Goal: Book appointment/travel/reservation

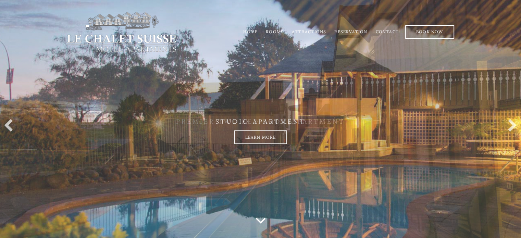
click at [252, 31] on link "Home" at bounding box center [250, 31] width 14 height 5
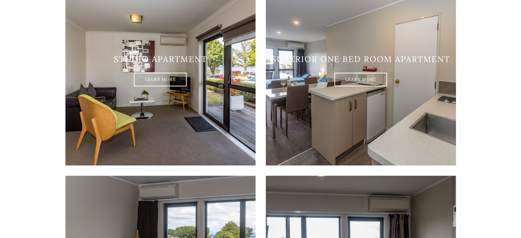
scroll to position [429, 0]
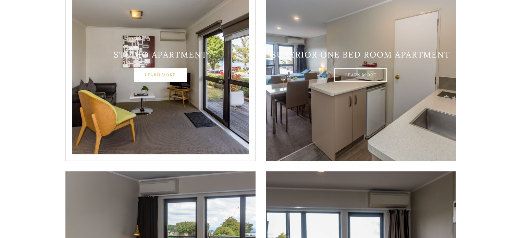
click at [160, 68] on link "Learn More" at bounding box center [160, 75] width 53 height 14
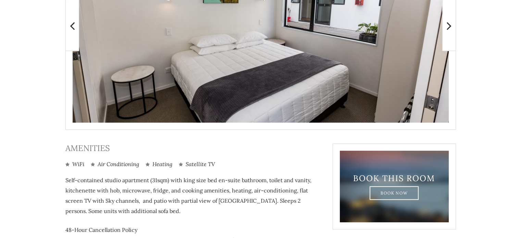
scroll to position [233, 0]
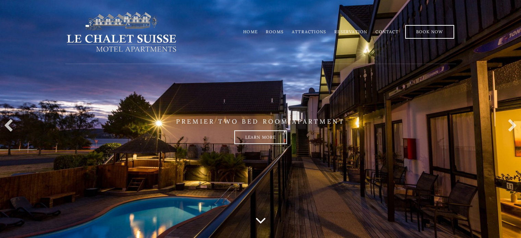
scroll to position [429, 0]
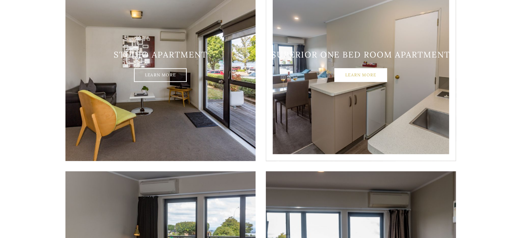
click at [367, 68] on link "Learn More" at bounding box center [360, 75] width 53 height 14
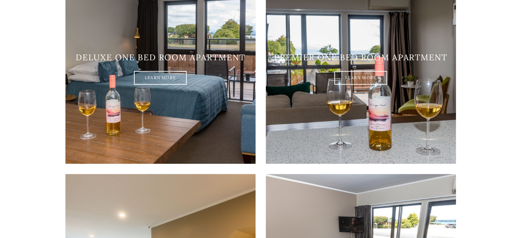
scroll to position [621, 0]
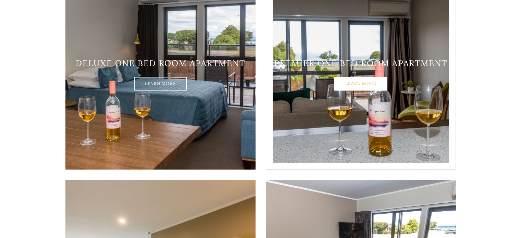
click at [368, 77] on link "Learn More" at bounding box center [360, 84] width 53 height 14
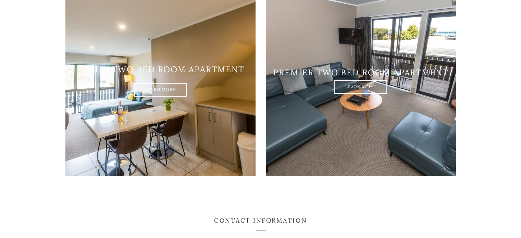
scroll to position [829, 0]
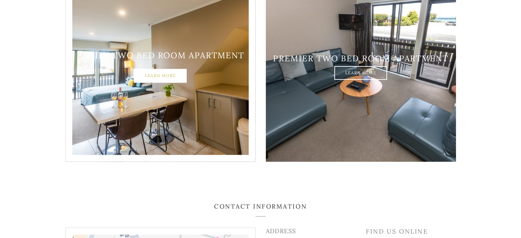
click at [168, 69] on link "Learn More" at bounding box center [160, 76] width 53 height 14
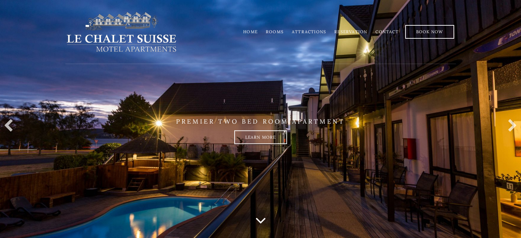
scroll to position [829, 0]
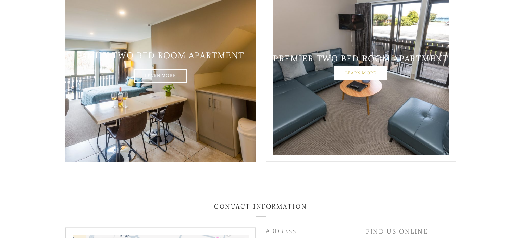
click at [344, 66] on link "Learn More" at bounding box center [360, 73] width 53 height 14
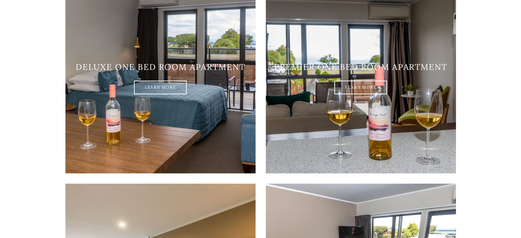
scroll to position [614, 0]
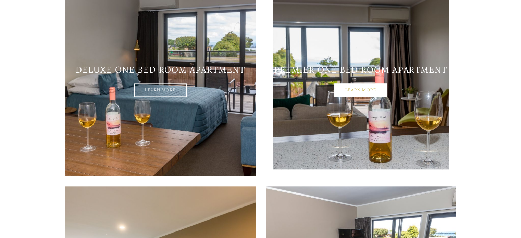
click at [364, 84] on link "Learn More" at bounding box center [360, 91] width 53 height 14
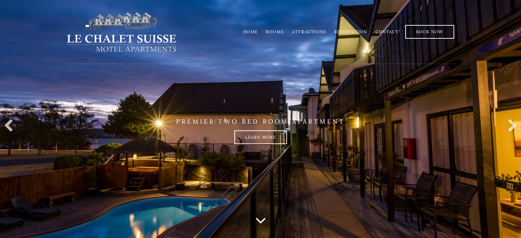
scroll to position [614, 0]
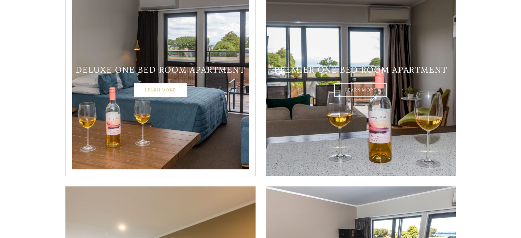
click at [158, 84] on link "Learn More" at bounding box center [160, 91] width 53 height 14
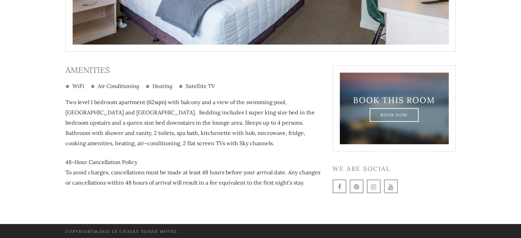
scroll to position [305, 0]
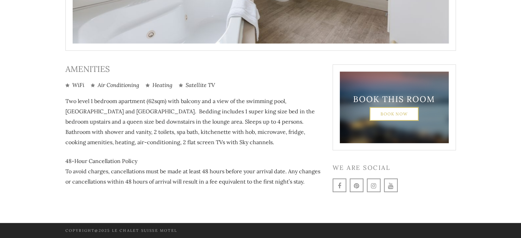
click at [403, 111] on link "Book Now" at bounding box center [393, 114] width 49 height 14
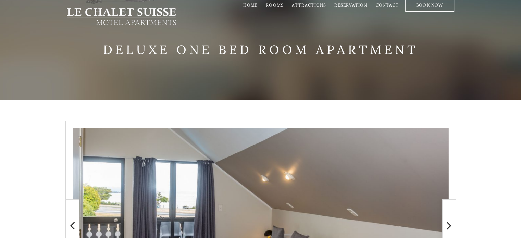
scroll to position [0, 0]
